Goal: Download file/media

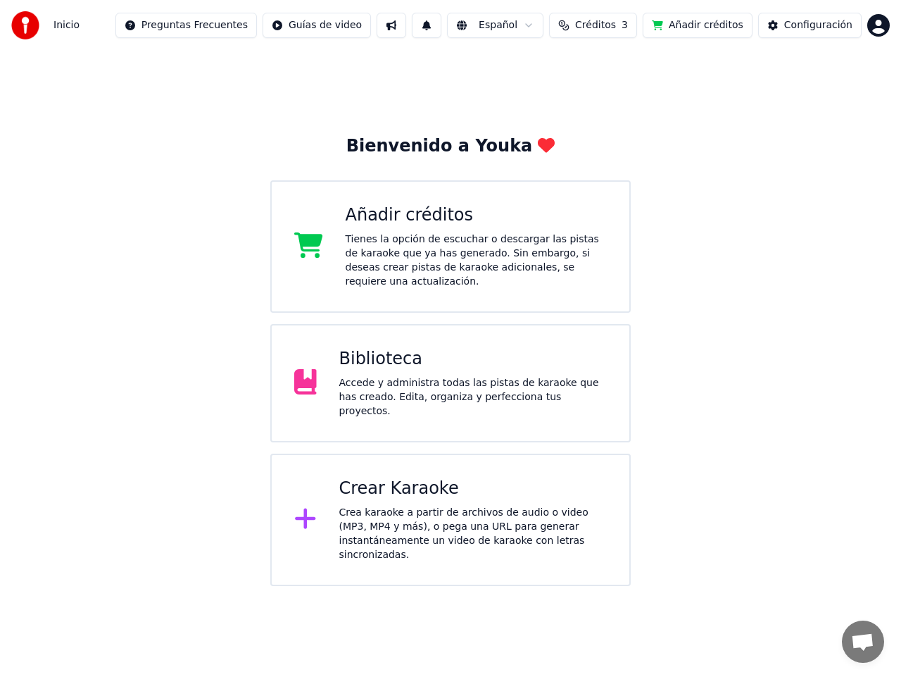
click at [433, 359] on div "Biblioteca" at bounding box center [473, 359] width 268 height 23
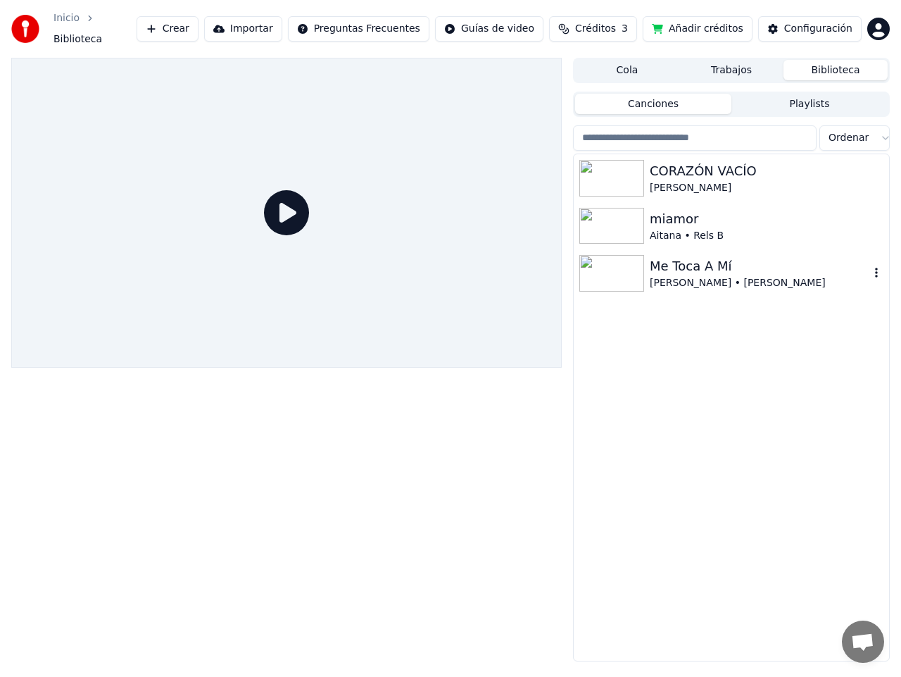
click at [710, 261] on div "Me Toca A Mí" at bounding box center [760, 266] width 220 height 20
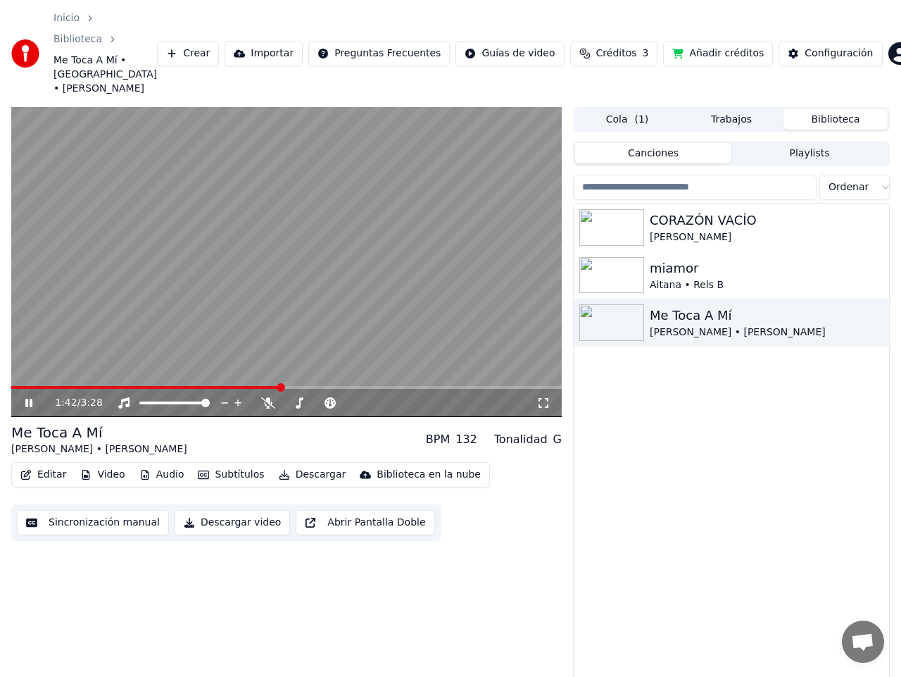
click at [282, 386] on span at bounding box center [286, 387] width 551 height 3
click at [389, 386] on span at bounding box center [286, 387] width 551 height 3
click at [416, 386] on span at bounding box center [286, 387] width 551 height 3
click at [464, 386] on span at bounding box center [286, 387] width 551 height 3
click at [497, 386] on span at bounding box center [286, 387] width 551 height 3
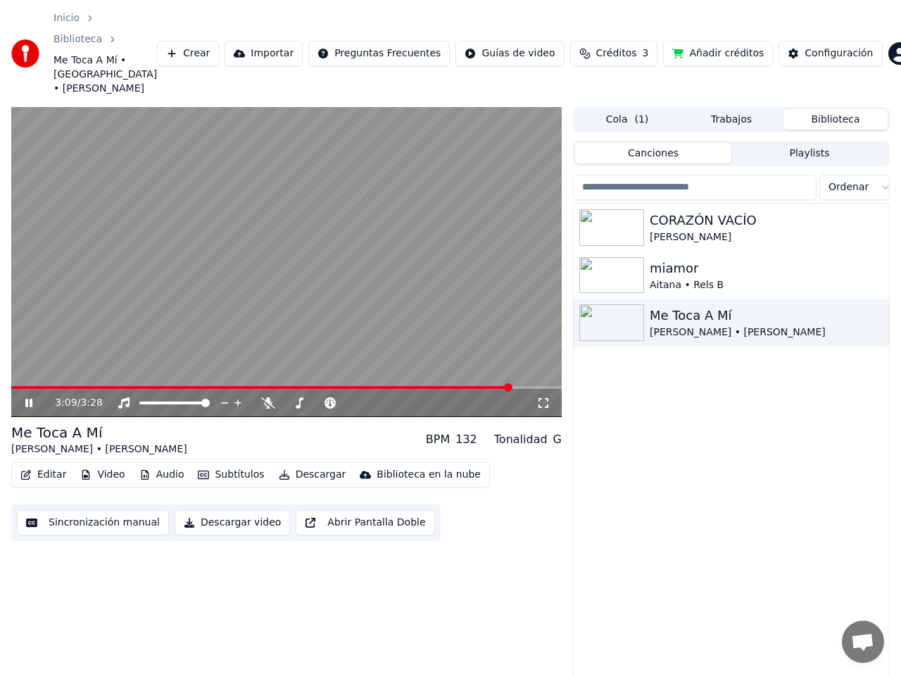
click at [25, 397] on icon at bounding box center [39, 402] width 32 height 11
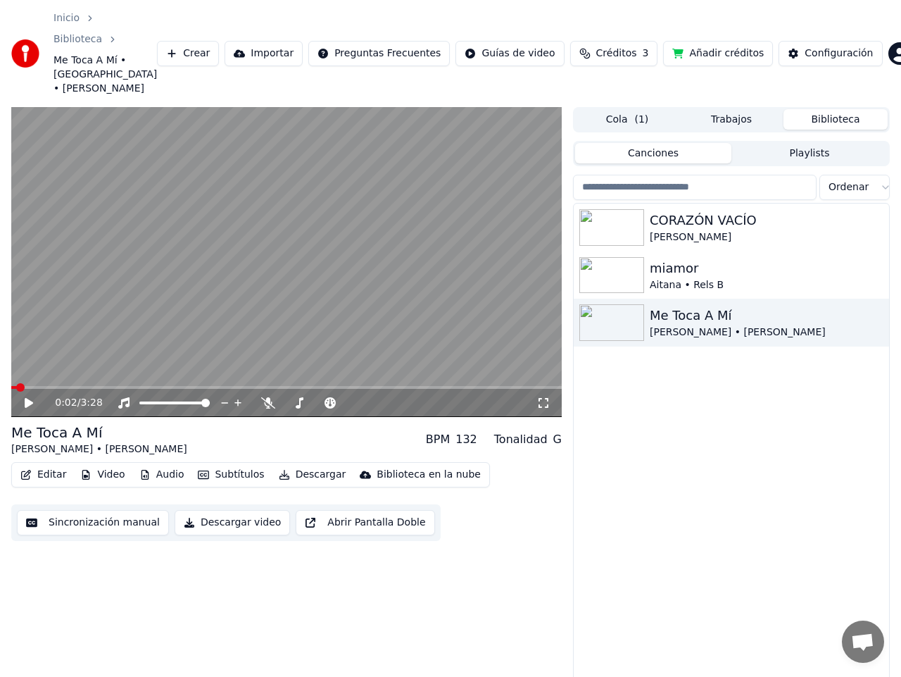
click at [16, 383] on span at bounding box center [20, 387] width 8 height 8
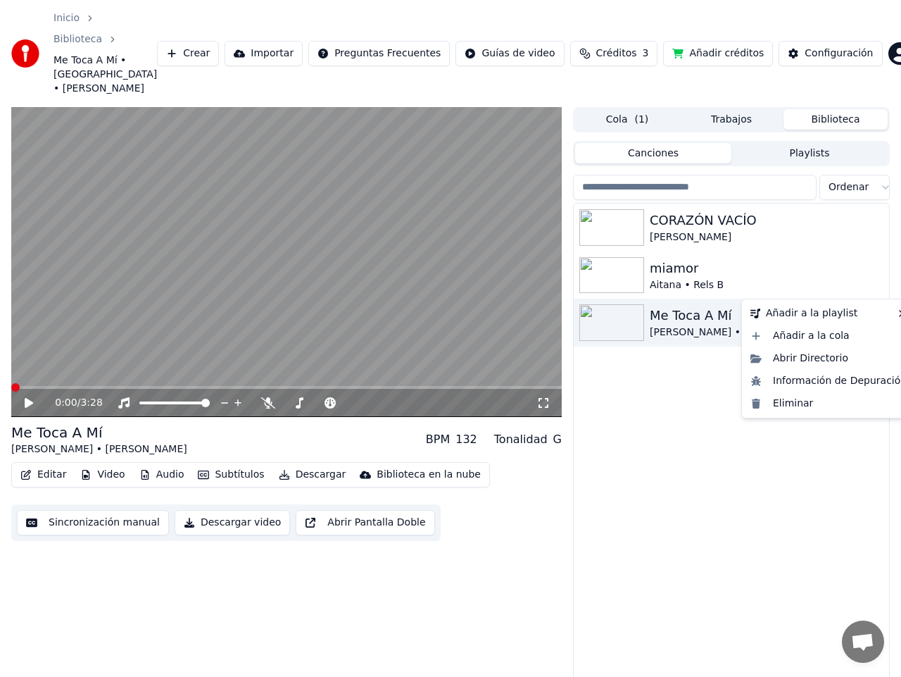
click at [875, 316] on icon "button" at bounding box center [877, 321] width 14 height 11
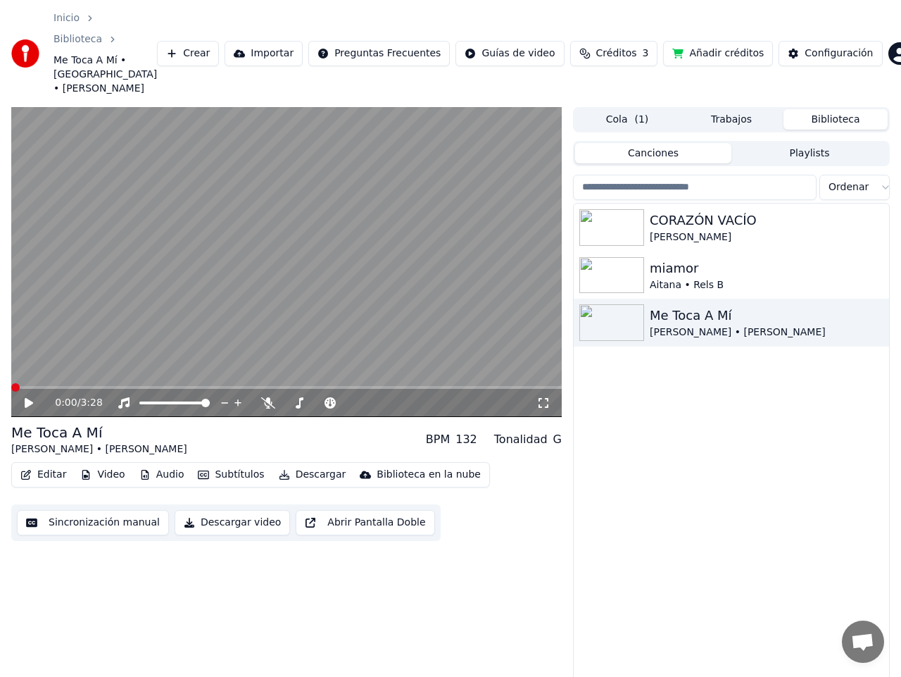
click at [294, 465] on button "Descargar" at bounding box center [312, 475] width 79 height 20
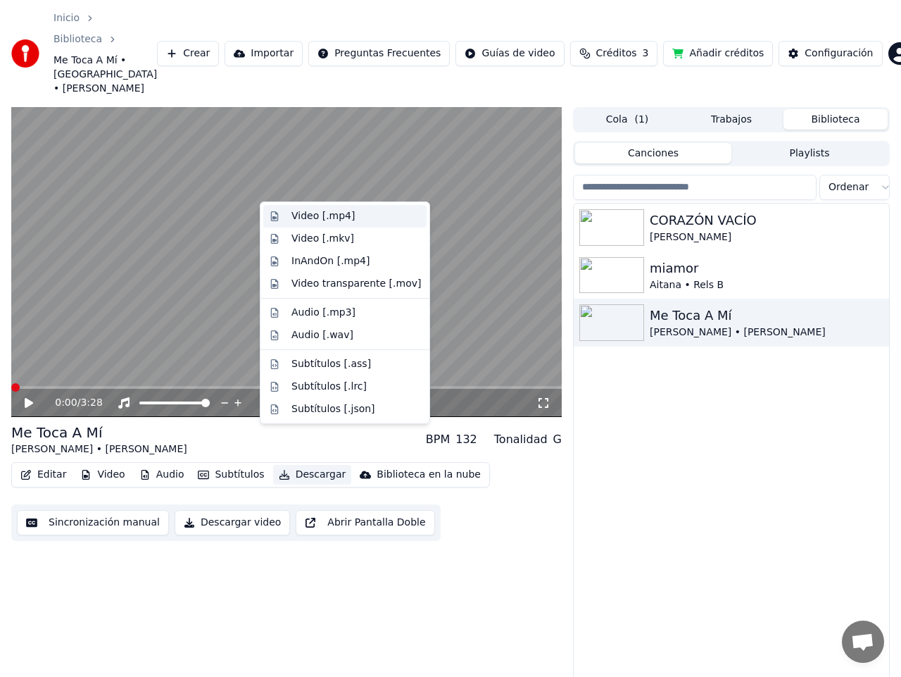
click at [319, 208] on div "Video [.mp4]" at bounding box center [344, 216] width 163 height 23
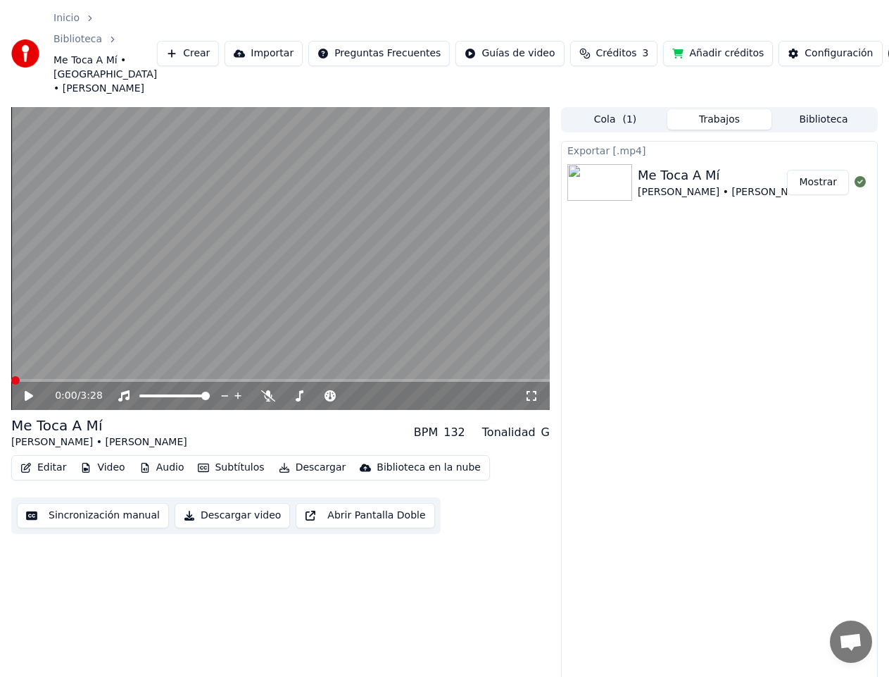
click at [242, 503] on button "Descargar video" at bounding box center [232, 515] width 115 height 25
click at [760, 230] on div "Me Toca A Mí [PERSON_NAME] • [PERSON_NAME]" at bounding box center [712, 247] width 149 height 34
click at [819, 234] on button "Mostrar" at bounding box center [818, 246] width 62 height 25
click at [827, 234] on button "Mostrar" at bounding box center [818, 246] width 62 height 25
click at [812, 109] on button "Biblioteca" at bounding box center [824, 119] width 104 height 20
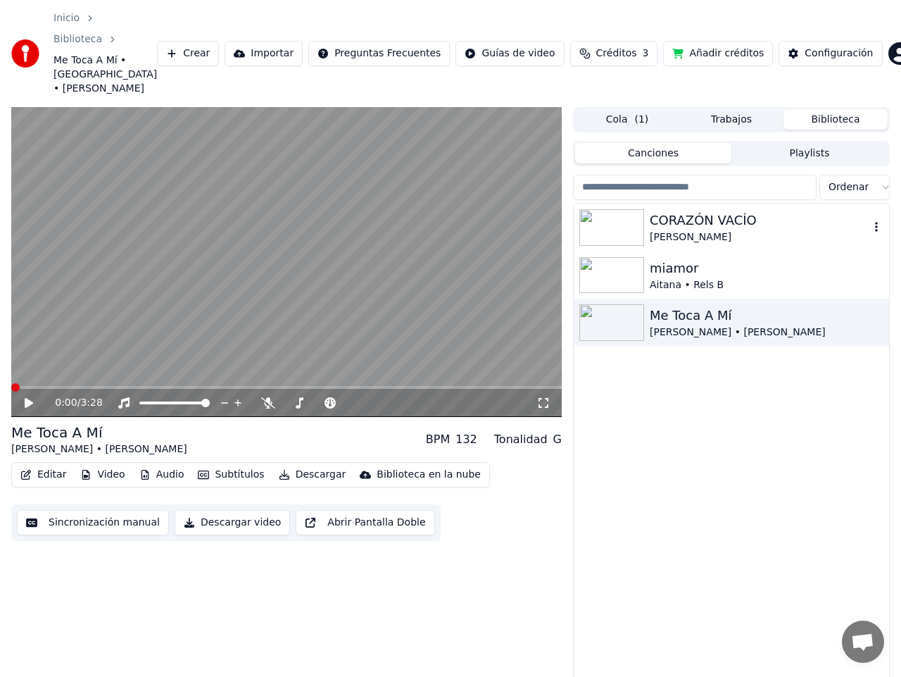
click at [728, 211] on div "CORAZÓN VACÍO" at bounding box center [760, 221] width 220 height 20
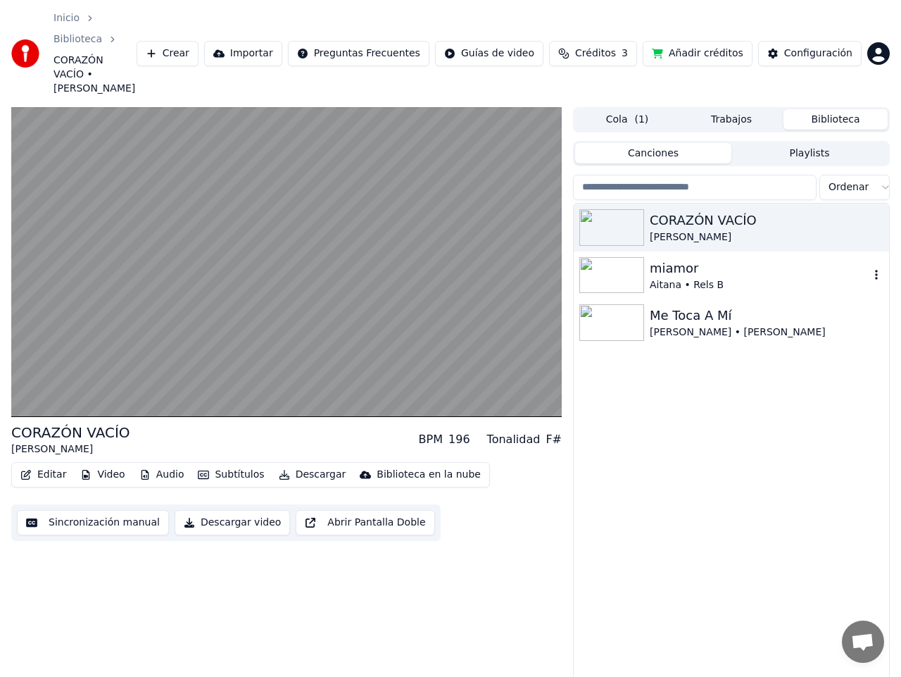
click at [721, 258] on div "miamor" at bounding box center [760, 268] width 220 height 20
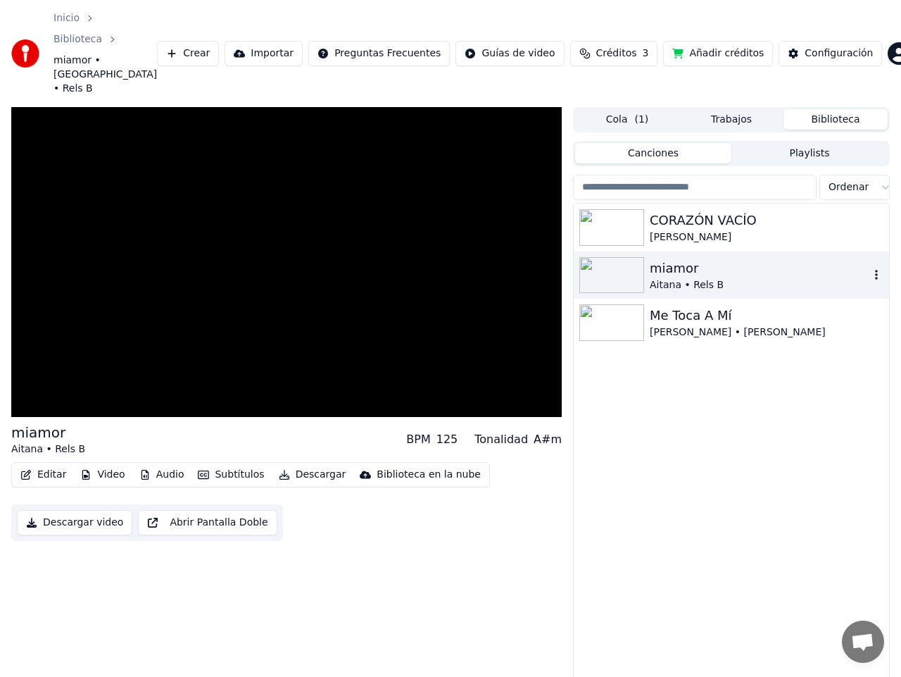
click at [721, 278] on div "Aitana • Rels B" at bounding box center [760, 285] width 220 height 14
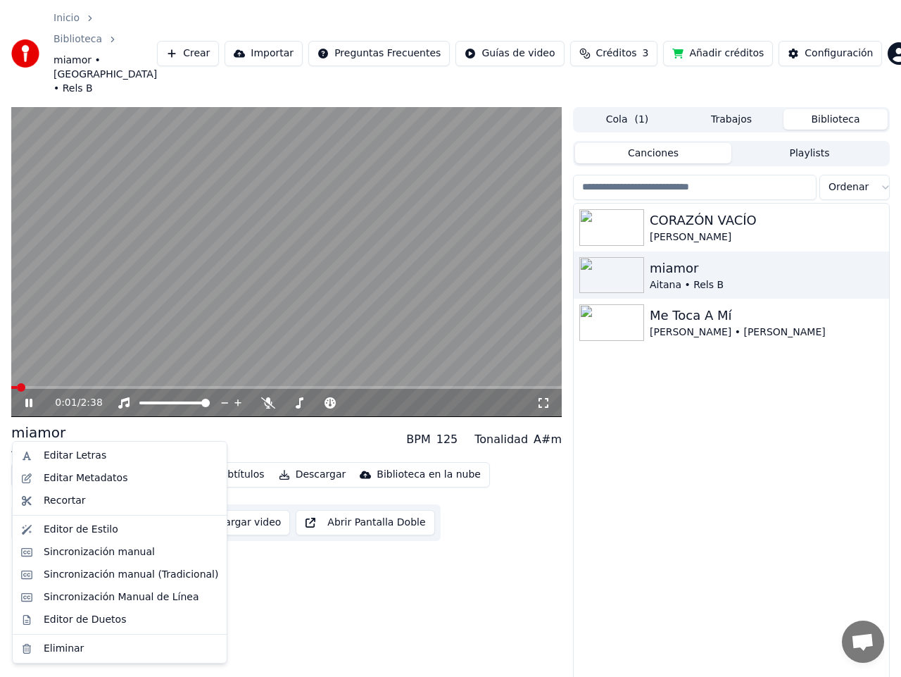
click at [54, 465] on button "Editar" at bounding box center [43, 475] width 57 height 20
click at [102, 475] on div "Editar Metadatos" at bounding box center [86, 478] width 84 height 14
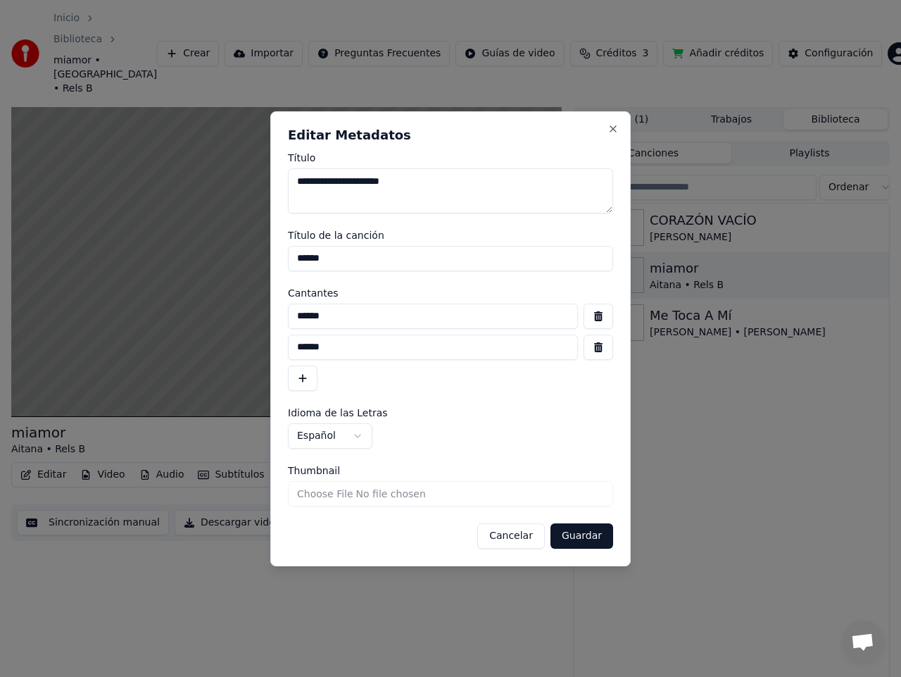
click at [372, 180] on textarea "**********" at bounding box center [450, 190] width 325 height 45
type textarea "**********"
drag, startPoint x: 303, startPoint y: 253, endPoint x: 289, endPoint y: 257, distance: 14.5
click at [289, 257] on input "******" at bounding box center [450, 258] width 325 height 25
type input "*******"
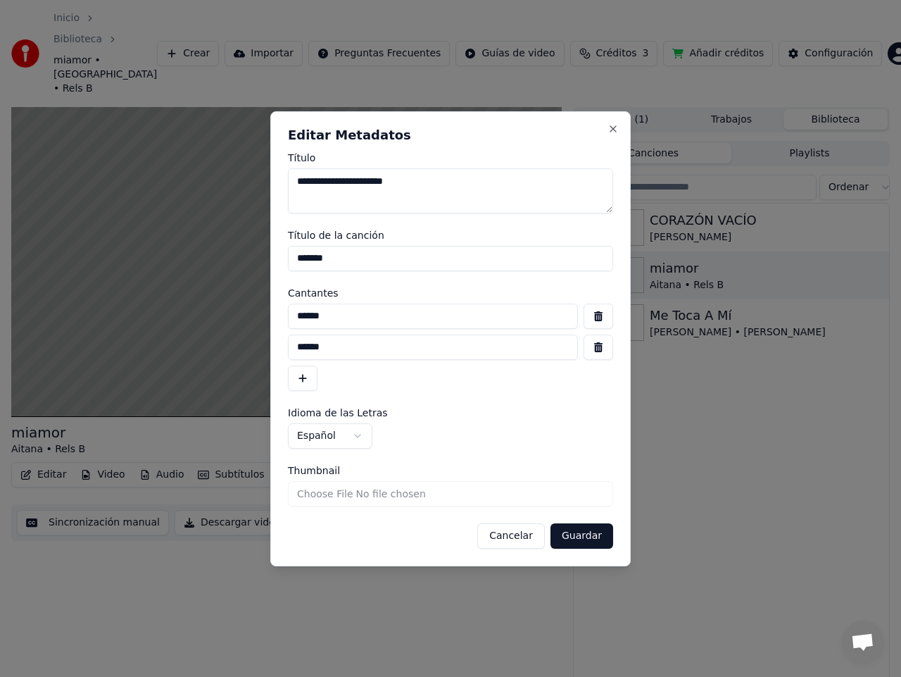
click at [595, 535] on button "Guardar" at bounding box center [582, 535] width 63 height 25
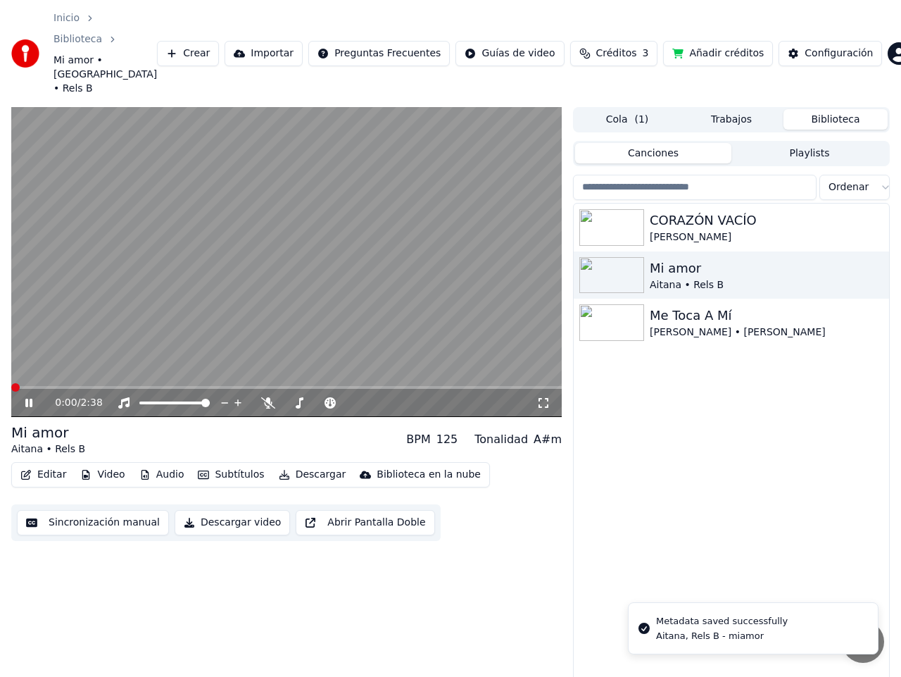
click at [11, 386] on span at bounding box center [11, 387] width 0 height 3
click at [30, 399] on icon at bounding box center [28, 403] width 7 height 8
click at [243, 510] on button "Descargar video" at bounding box center [232, 522] width 115 height 25
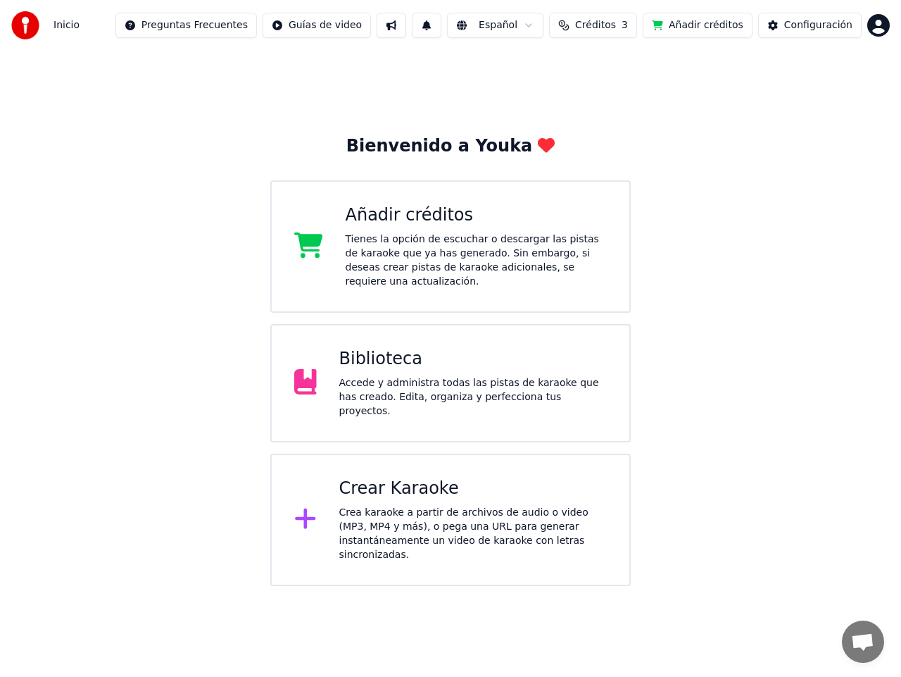
click at [411, 361] on div "Biblioteca Accede y administra todas las pistas de karaoke que has creado. Edit…" at bounding box center [473, 383] width 268 height 70
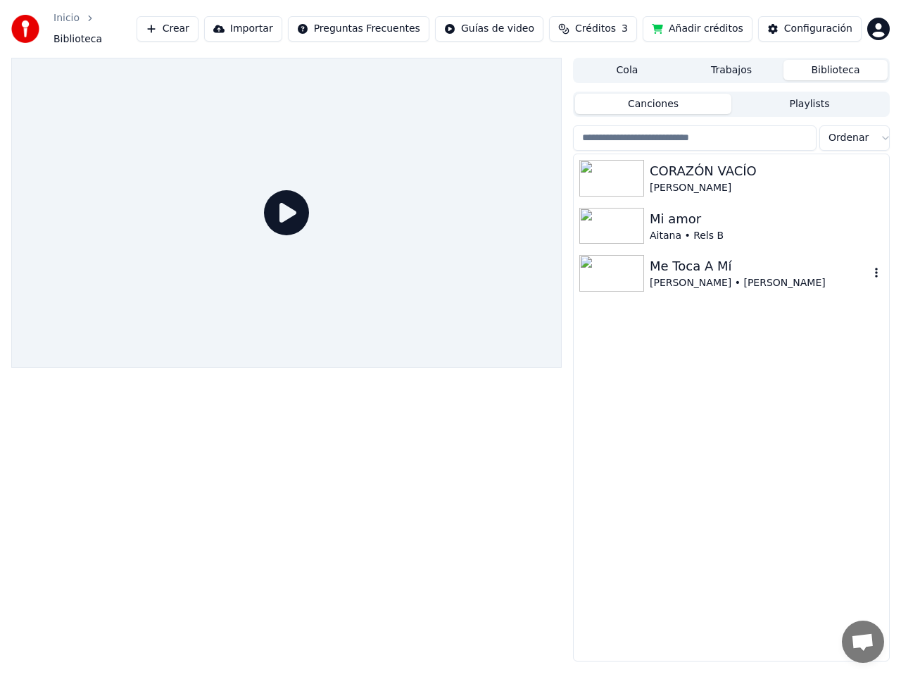
click at [717, 276] on div "[PERSON_NAME] • [PERSON_NAME]" at bounding box center [760, 283] width 220 height 14
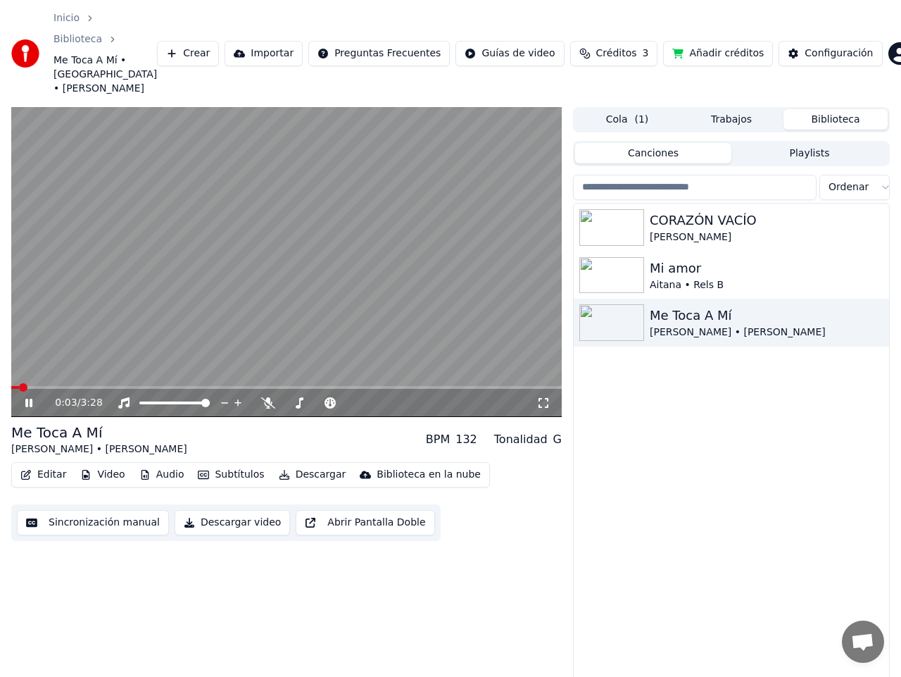
click at [453, 349] on video at bounding box center [286, 262] width 551 height 310
click at [443, 349] on video at bounding box center [286, 262] width 551 height 310
click at [422, 383] on span at bounding box center [419, 387] width 8 height 8
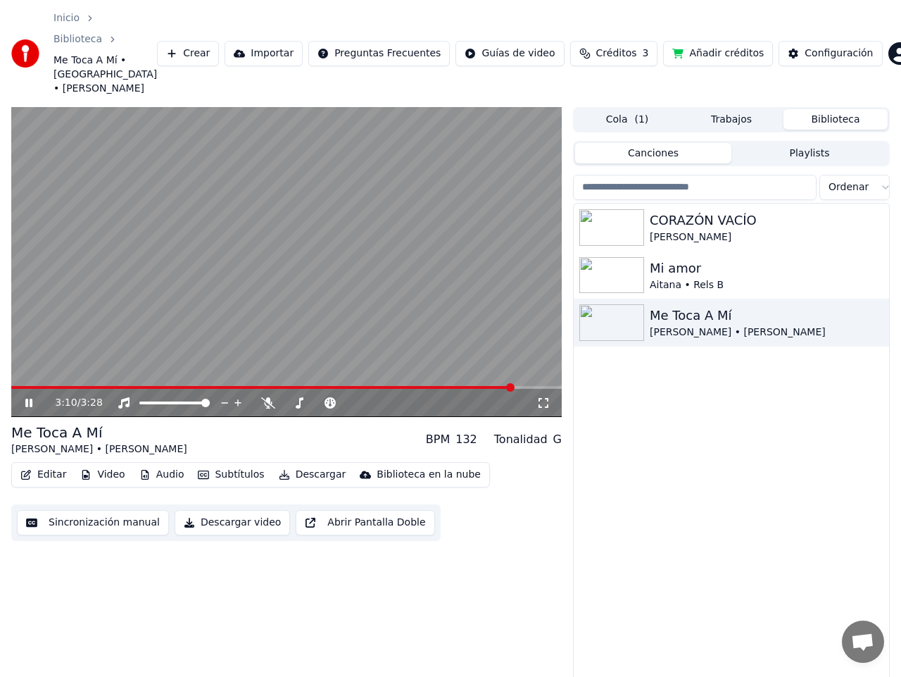
click at [514, 383] on span at bounding box center [510, 387] width 8 height 8
click at [27, 396] on div "3:12 / 3:28" at bounding box center [286, 403] width 539 height 14
click at [30, 397] on icon at bounding box center [39, 402] width 32 height 11
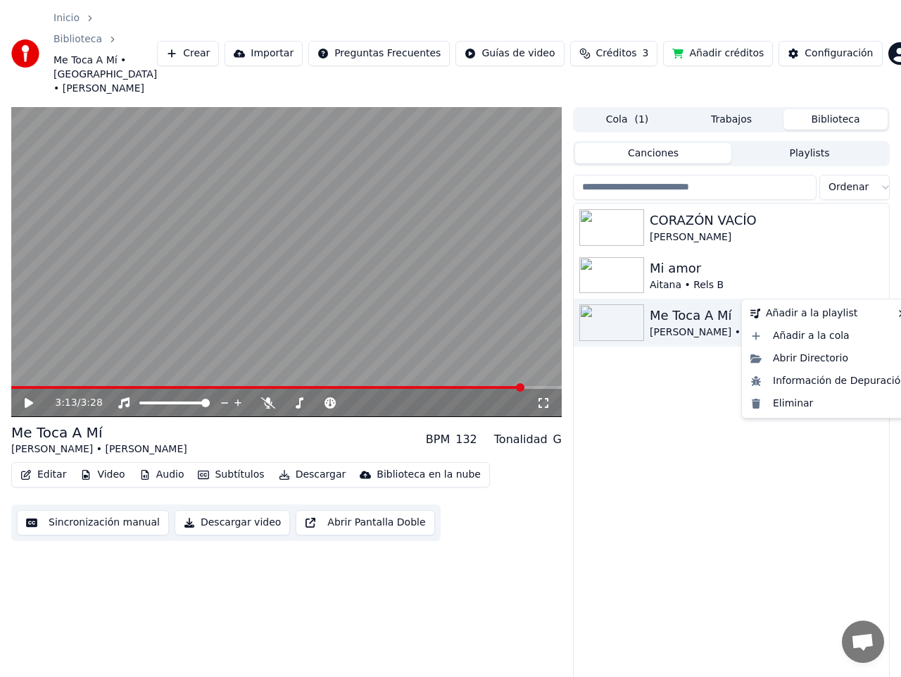
click at [877, 318] on icon "button" at bounding box center [876, 323] width 3 height 10
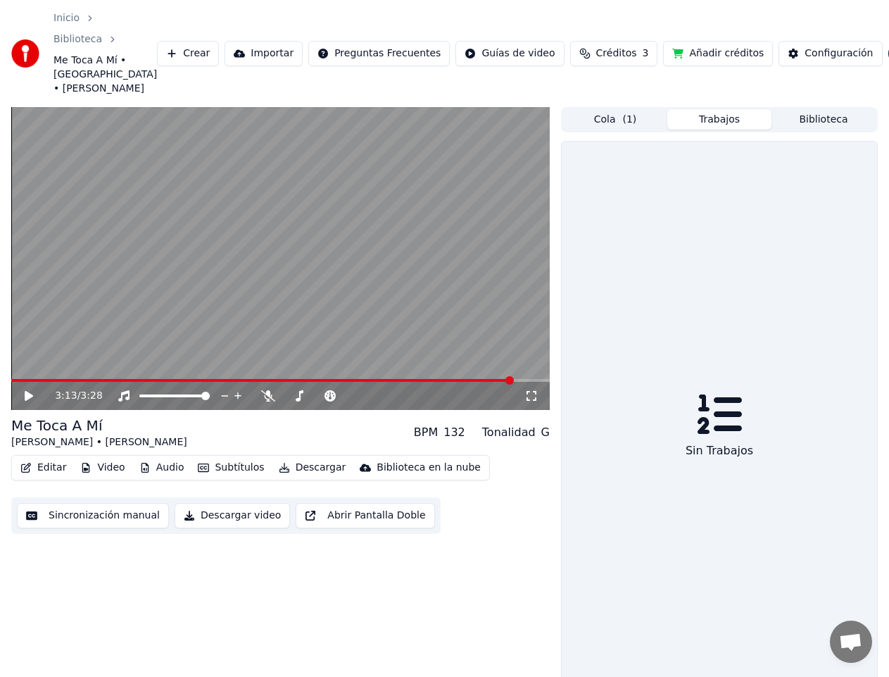
click at [735, 109] on button "Trabajos" at bounding box center [720, 119] width 104 height 20
click at [646, 109] on button "Cola ( 1 )" at bounding box center [615, 119] width 104 height 20
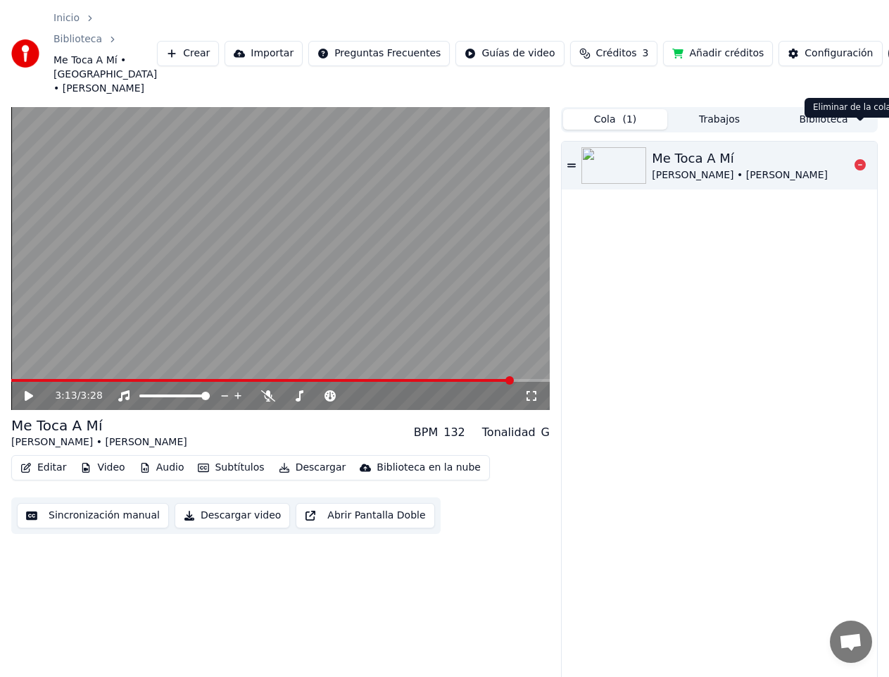
click at [862, 159] on icon at bounding box center [860, 164] width 11 height 11
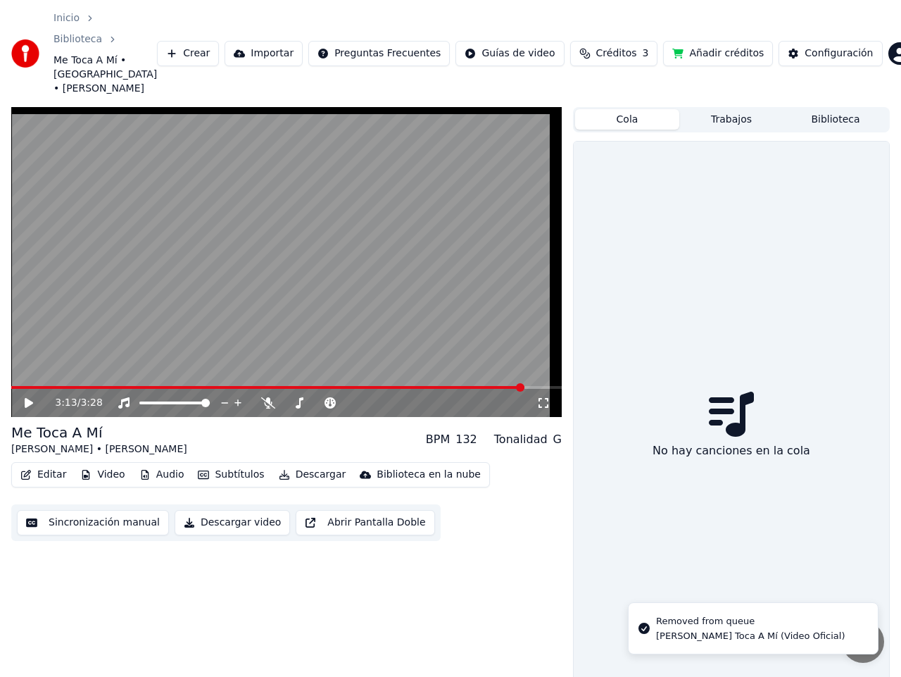
click at [835, 109] on button "Biblioteca" at bounding box center [836, 119] width 104 height 20
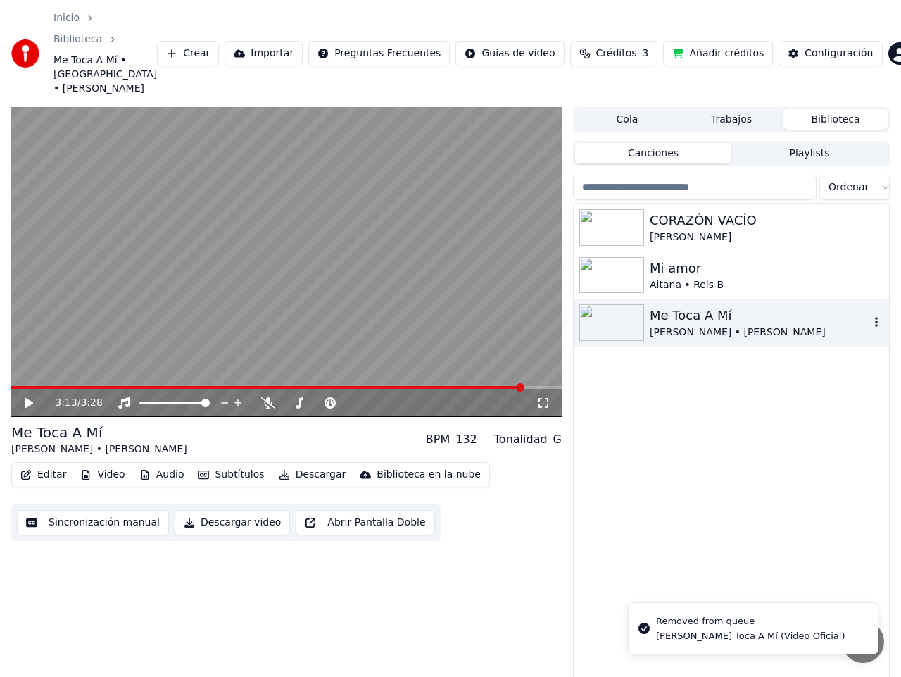
click at [878, 316] on icon "button" at bounding box center [877, 321] width 14 height 11
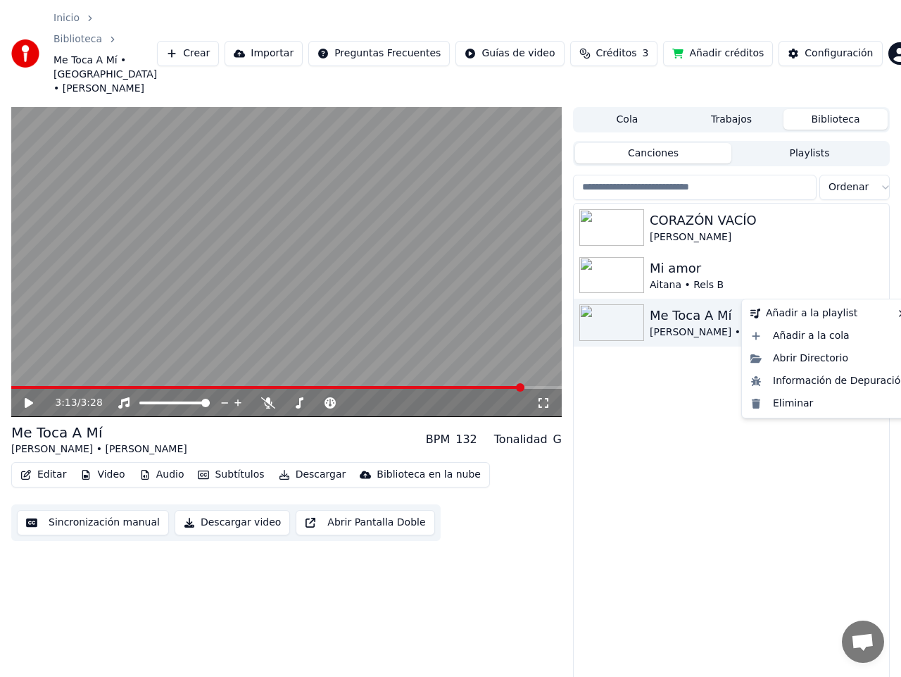
click at [817, 306] on div "Me Toca A Mí" at bounding box center [760, 316] width 220 height 20
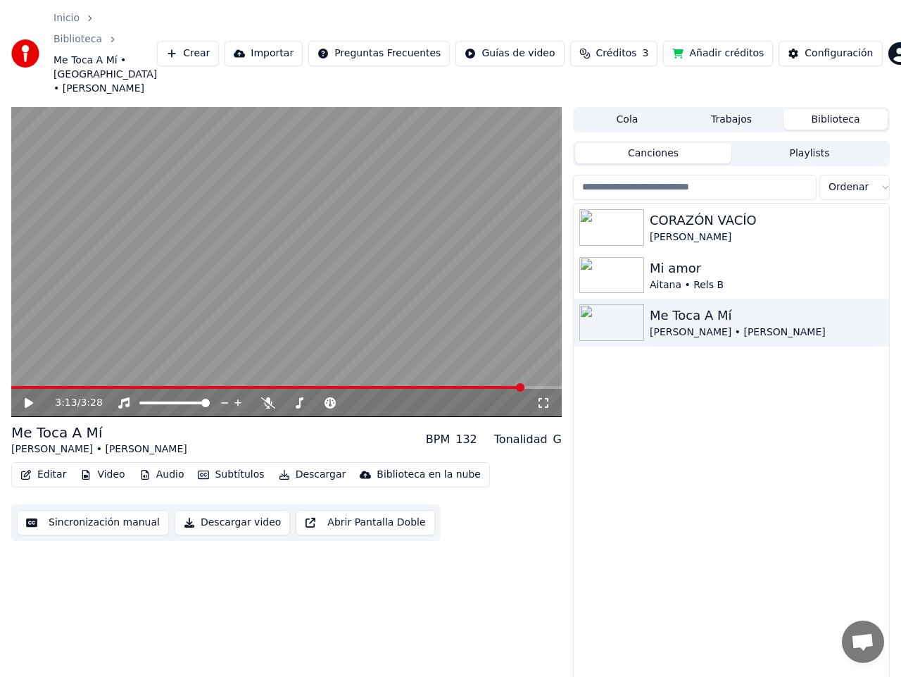
click at [209, 510] on button "Descargar video" at bounding box center [232, 522] width 115 height 25
